Goal: Task Accomplishment & Management: Manage account settings

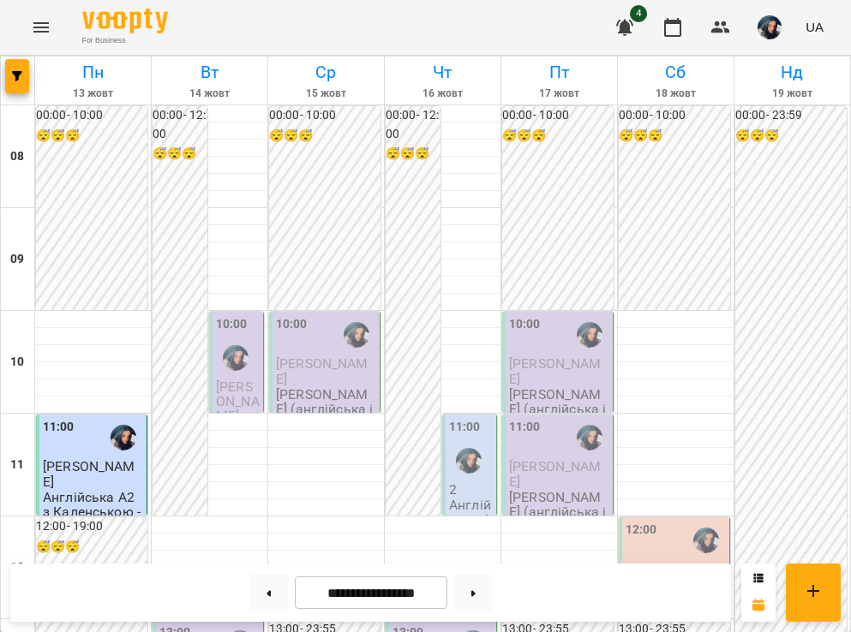
scroll to position [106, 0]
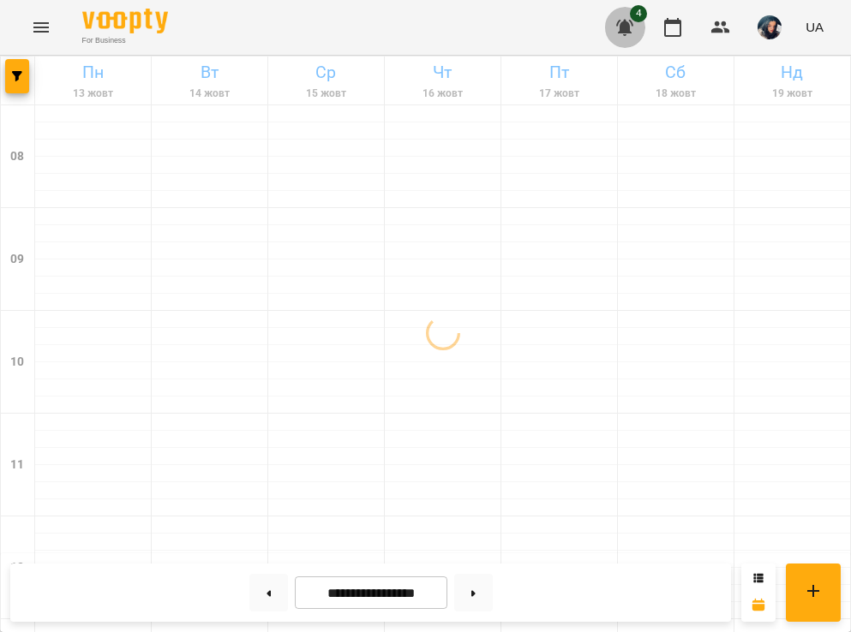
click at [618, 32] on icon "button" at bounding box center [624, 27] width 21 height 21
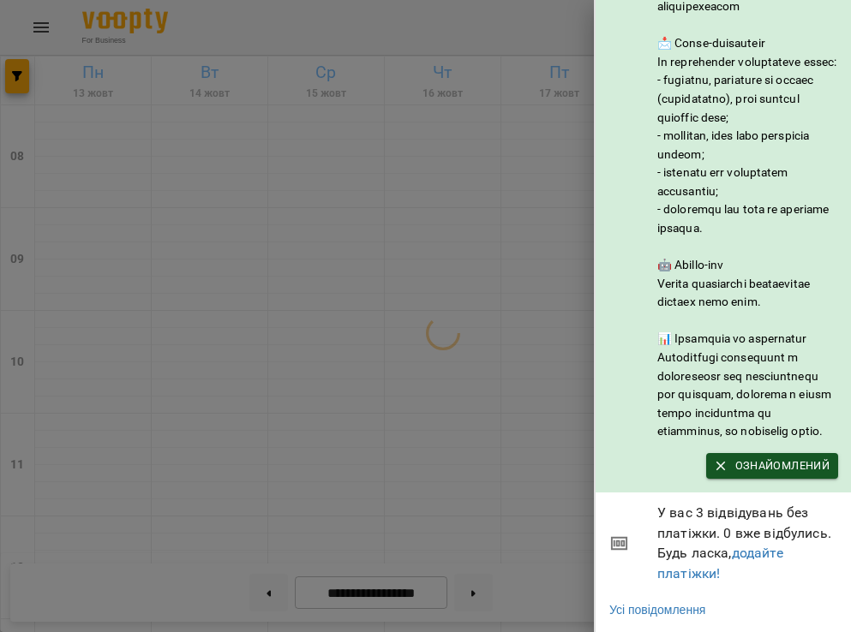
scroll to position [188, 0]
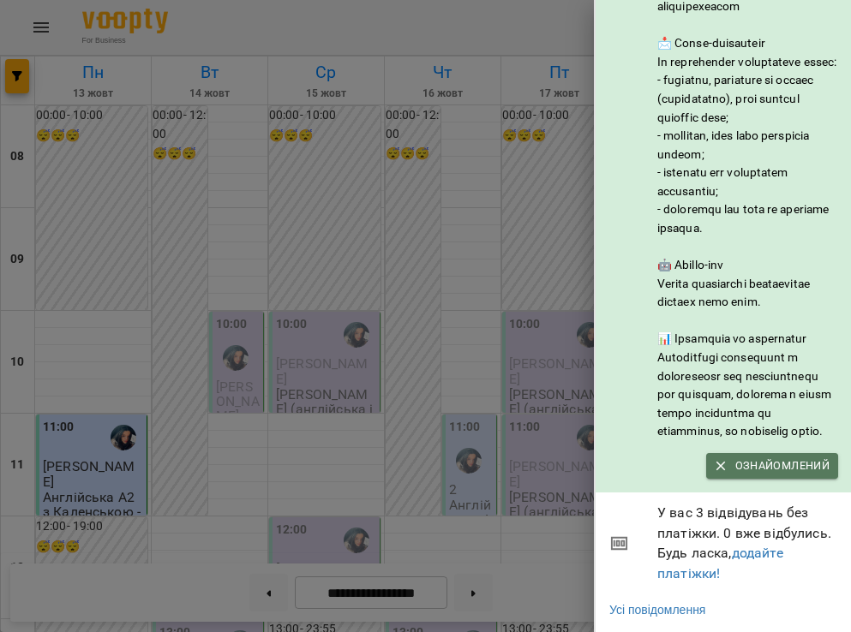
click at [713, 469] on icon "button" at bounding box center [720, 465] width 15 height 15
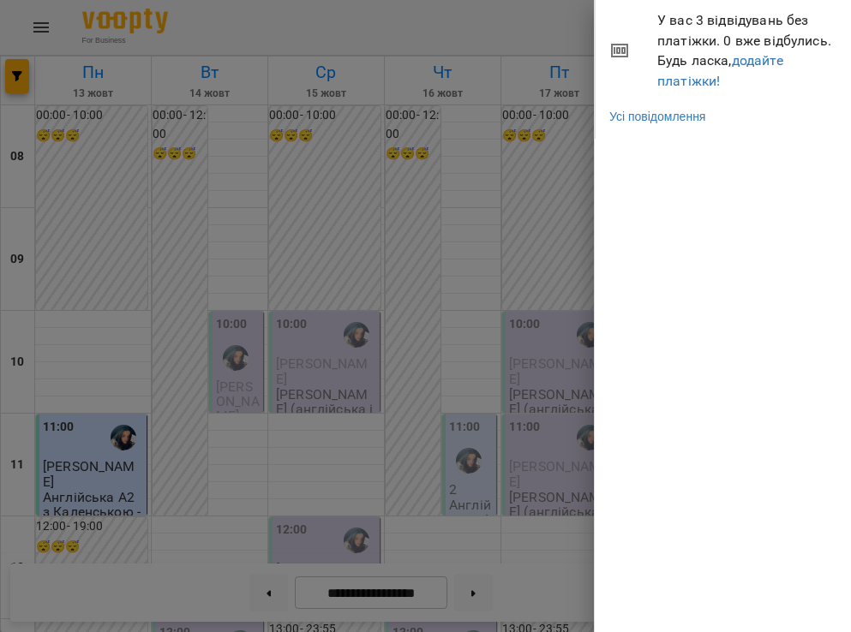
click at [559, 300] on div at bounding box center [425, 316] width 851 height 632
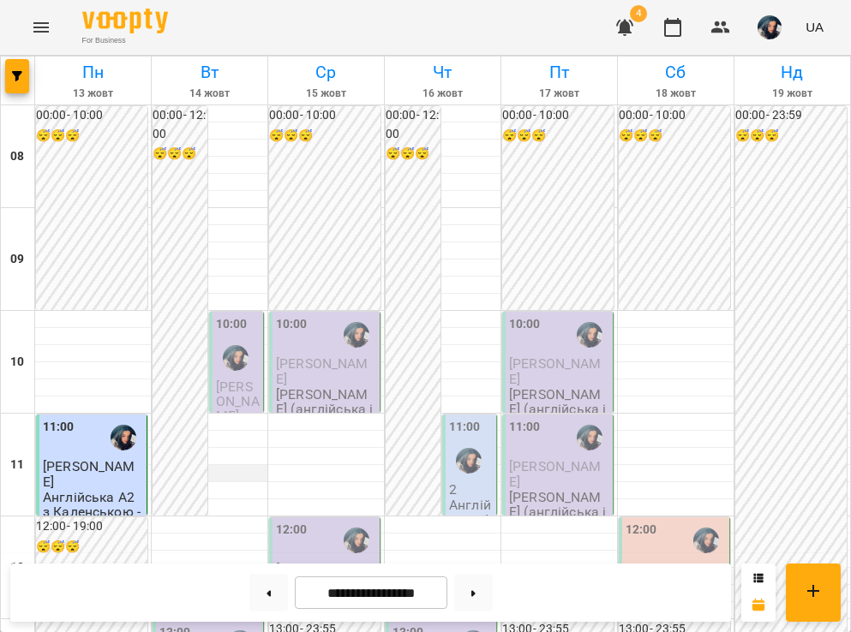
scroll to position [936, 0]
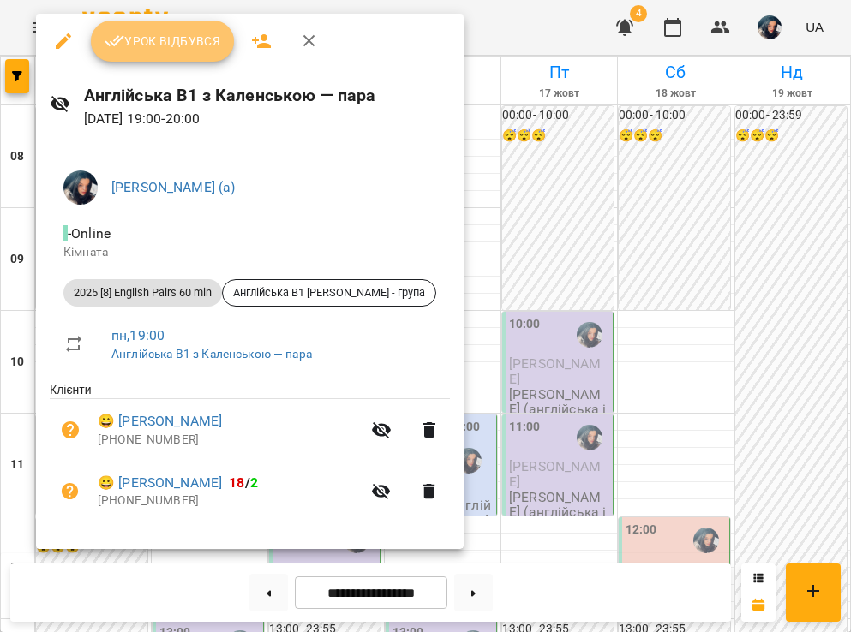
click at [208, 51] on span "Урок відбувся" at bounding box center [163, 41] width 117 height 21
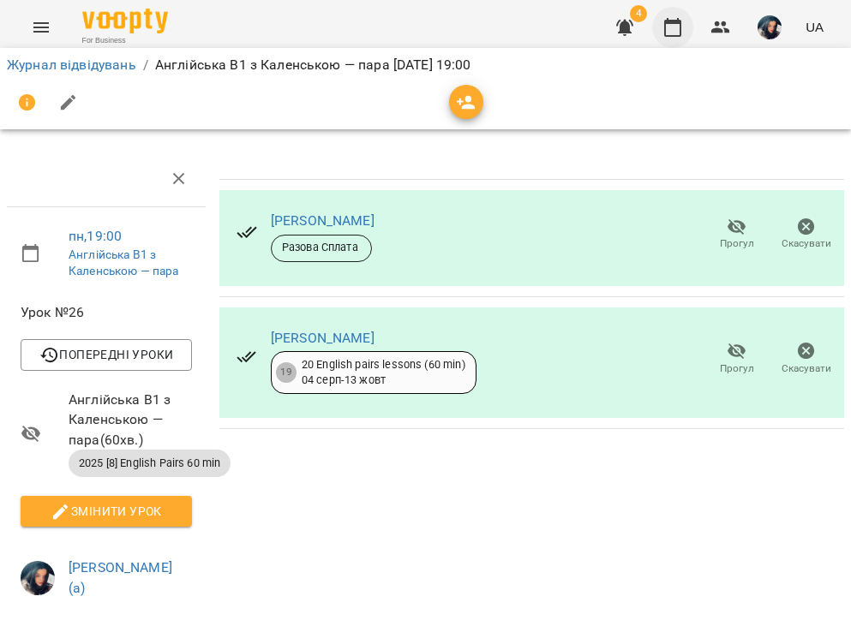
click at [685, 31] on button "button" at bounding box center [672, 27] width 41 height 41
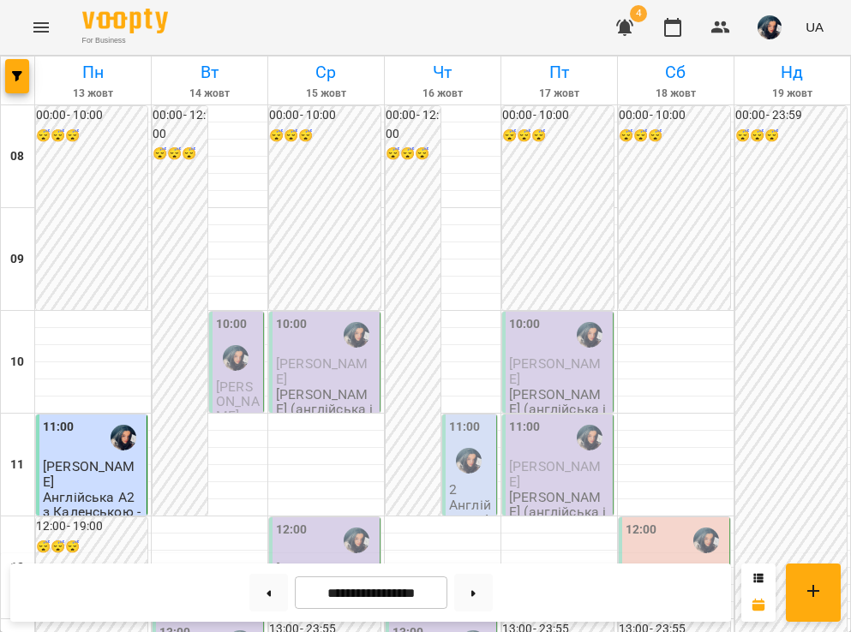
scroll to position [1092, 0]
